Goal: Information Seeking & Learning: Learn about a topic

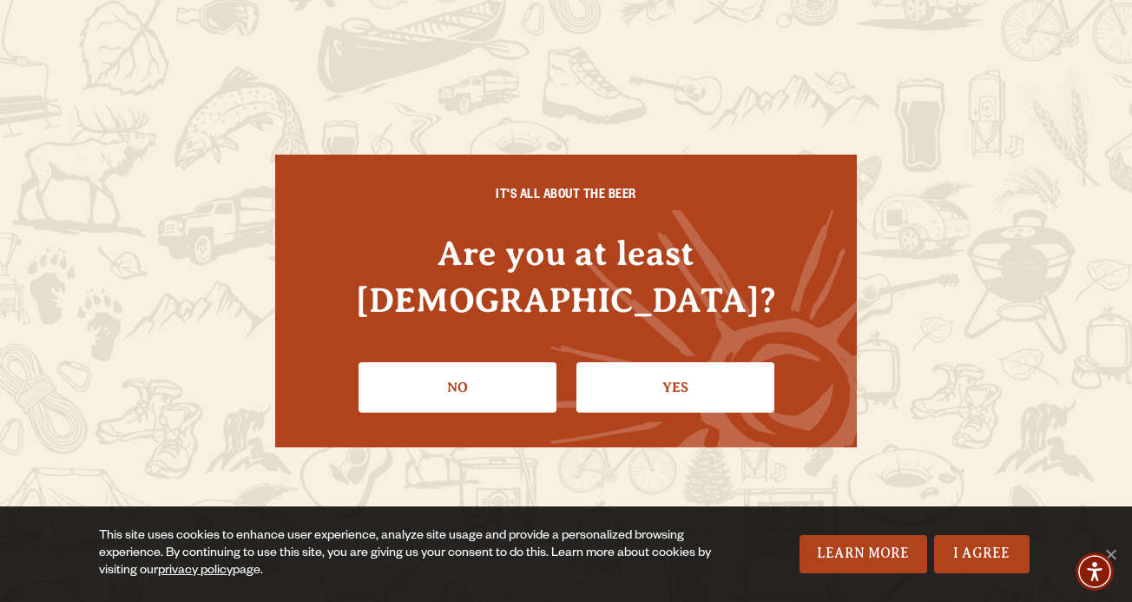
click at [636, 362] on link "Yes" at bounding box center [676, 387] width 198 height 50
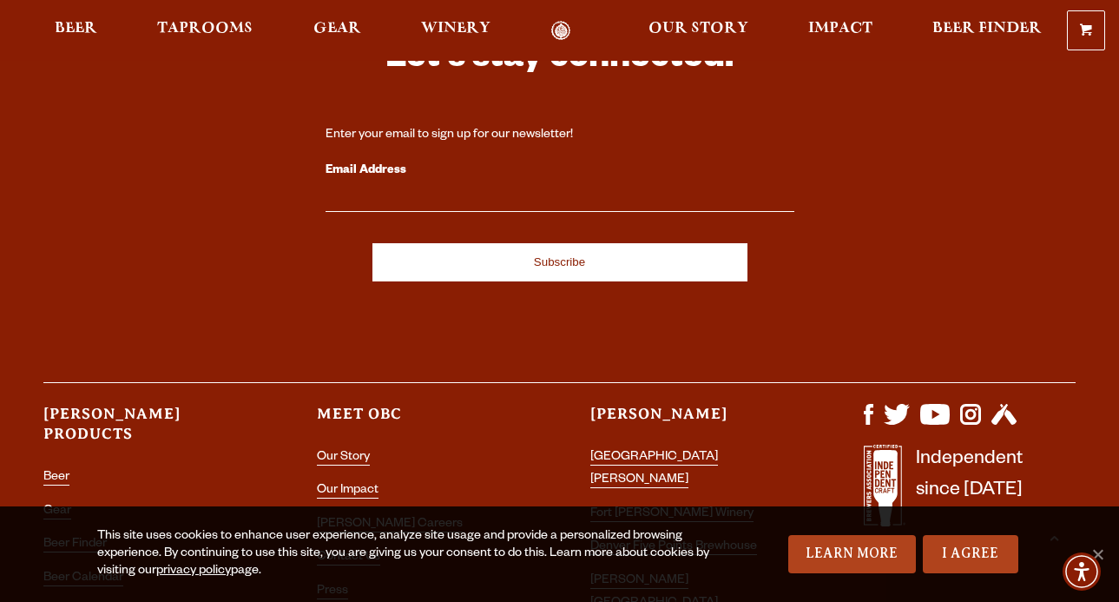
scroll to position [2344, 0]
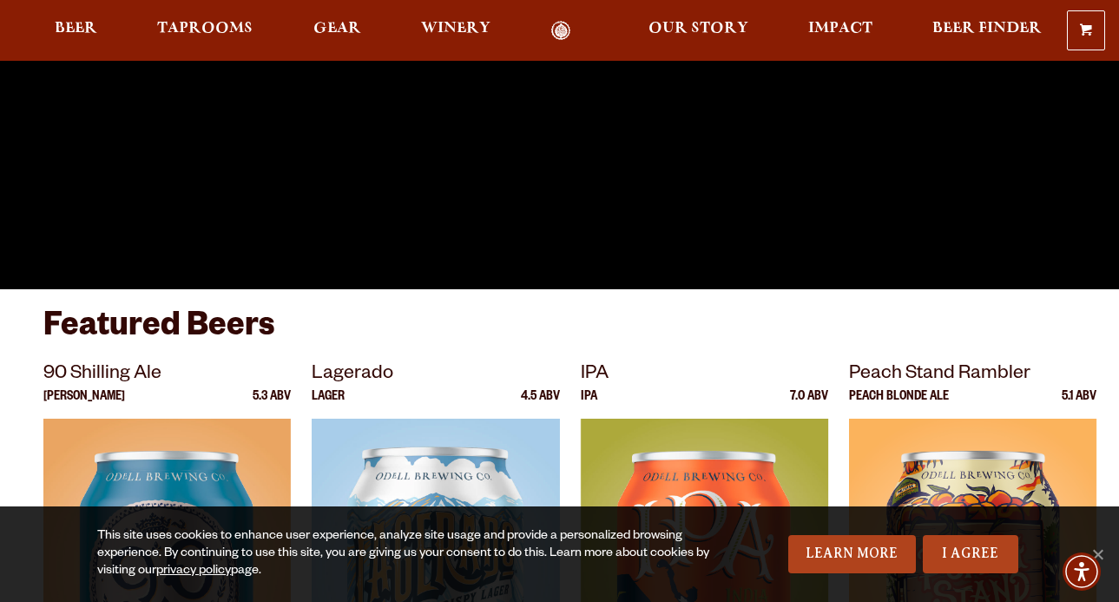
scroll to position [347, 0]
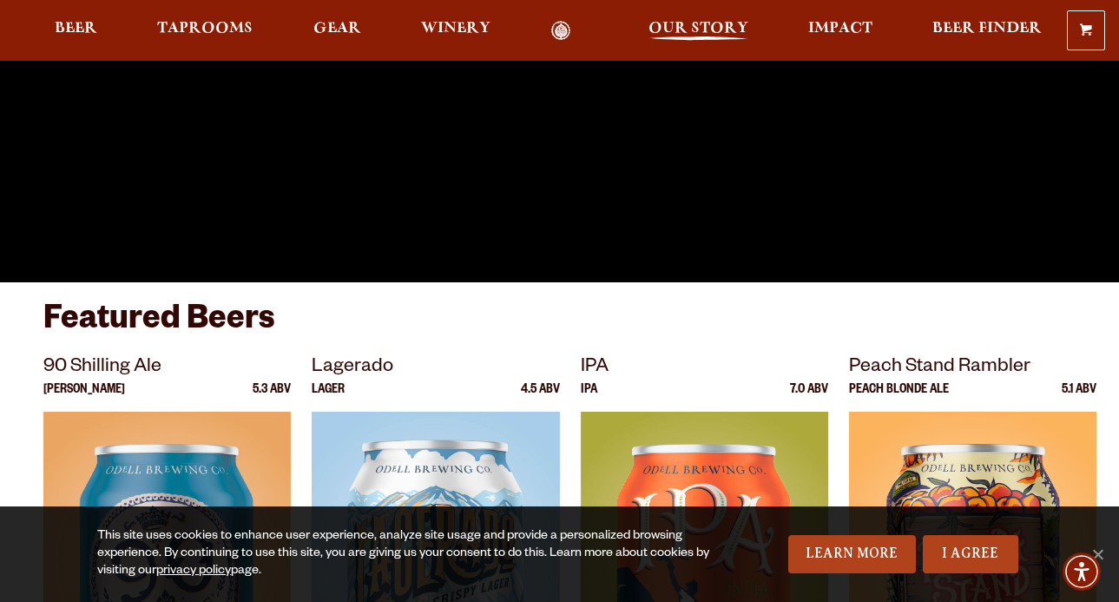
click at [682, 25] on span "Our Story" at bounding box center [699, 29] width 100 height 14
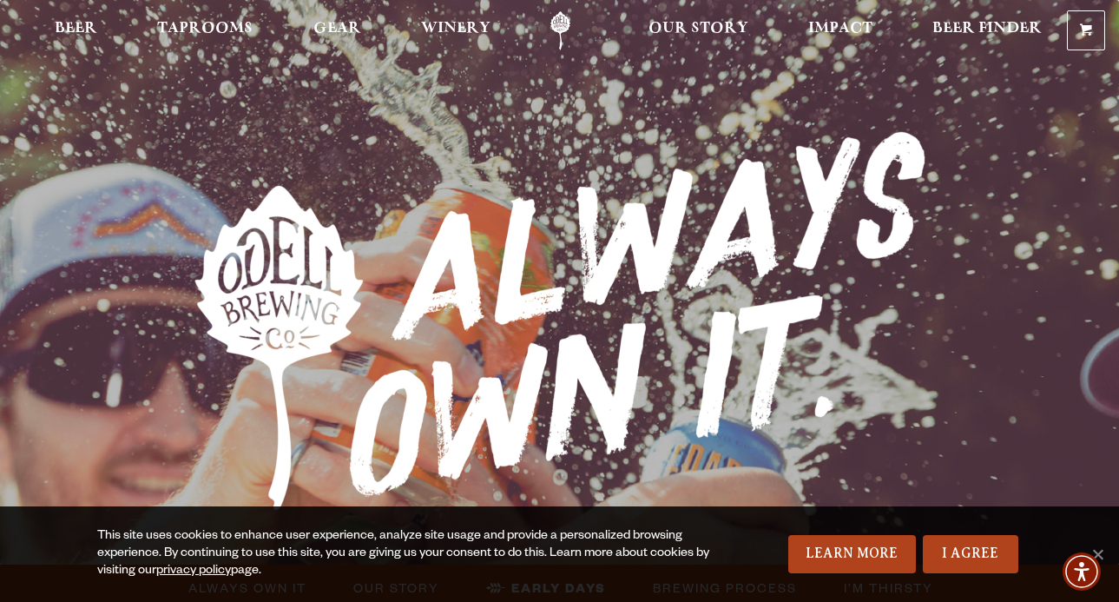
click at [570, 16] on link "Odell Home" at bounding box center [560, 30] width 65 height 39
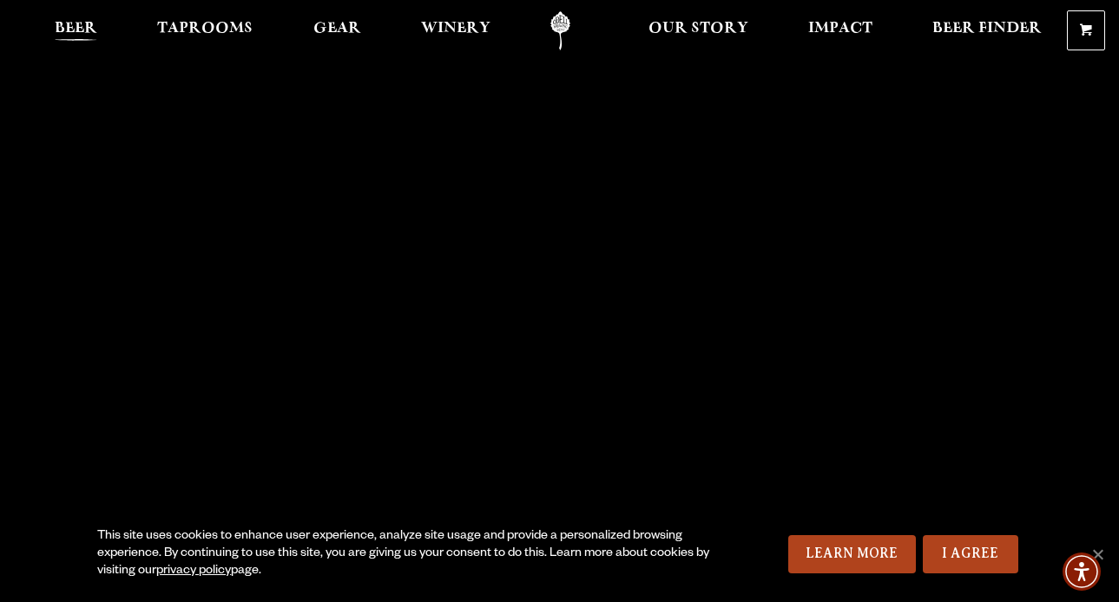
click at [56, 22] on span "Beer" at bounding box center [76, 29] width 43 height 14
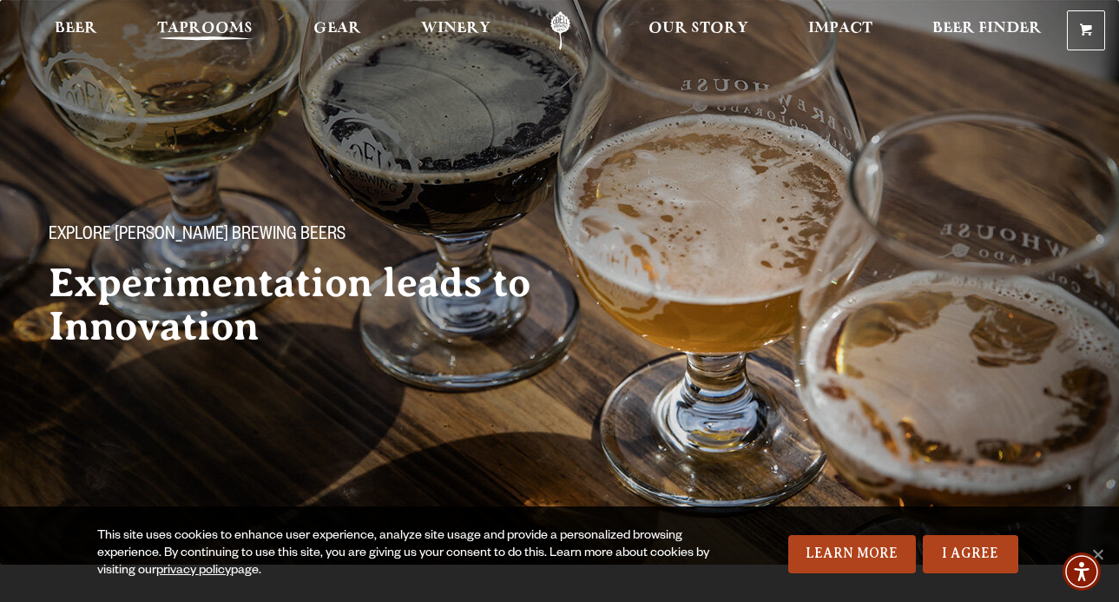
click at [187, 16] on link "Taprooms" at bounding box center [205, 30] width 118 height 39
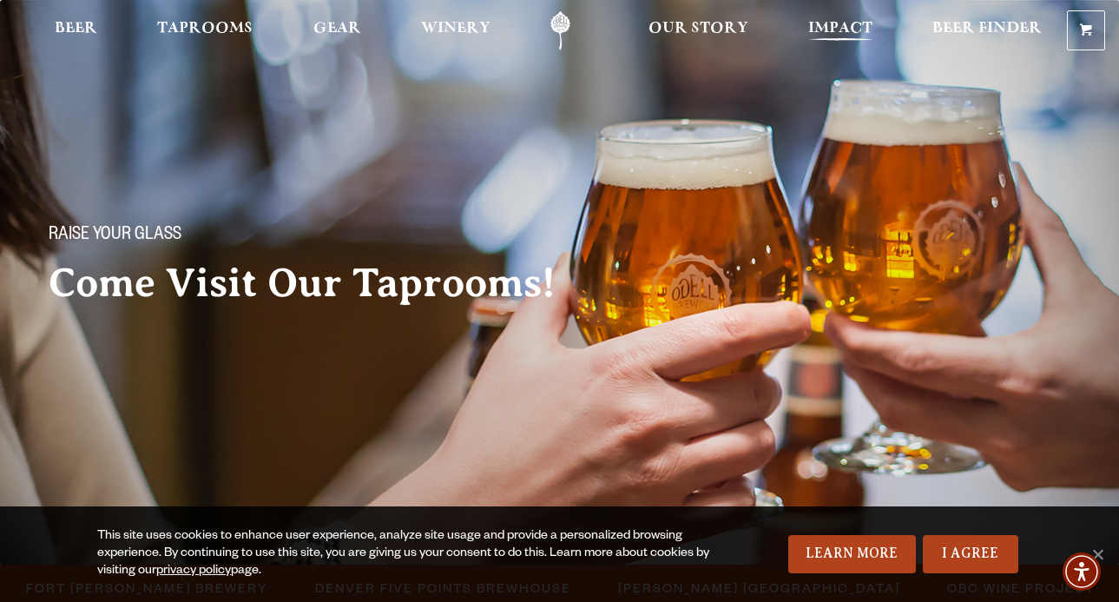
click at [817, 13] on link "Impact" at bounding box center [840, 30] width 87 height 39
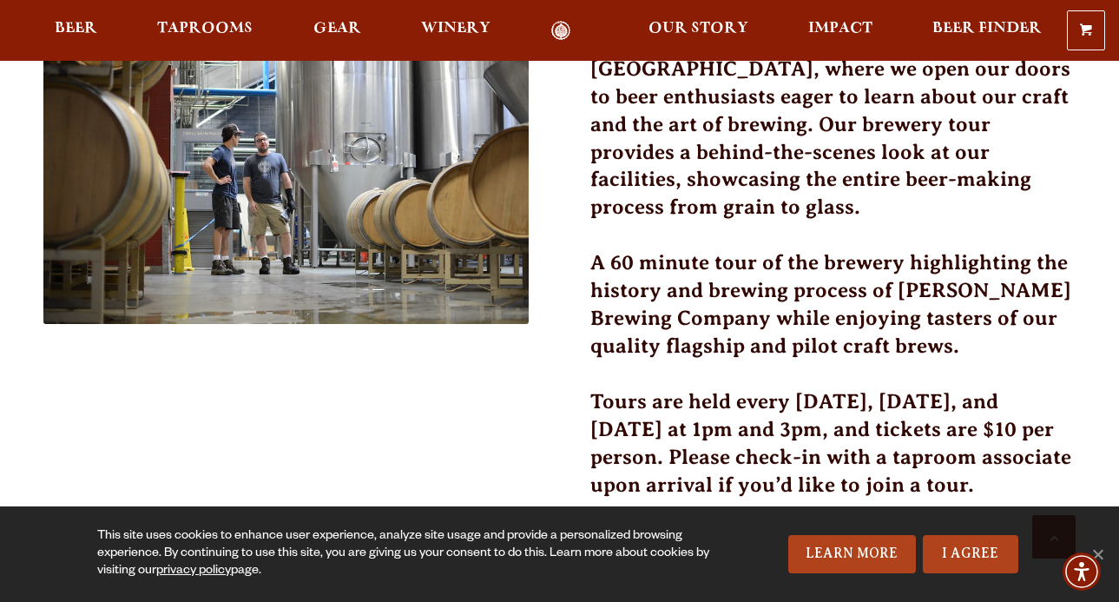
scroll to position [695, 0]
